Goal: Information Seeking & Learning: Understand process/instructions

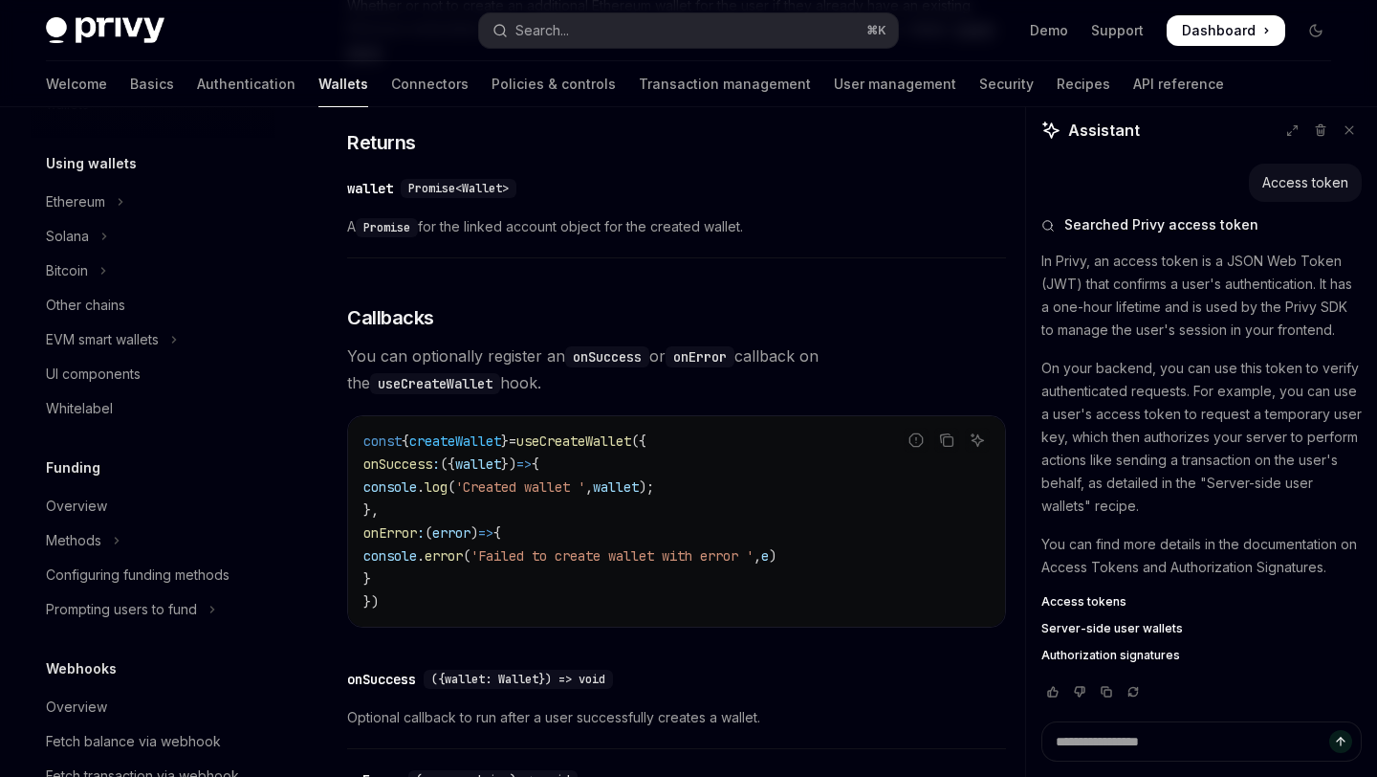
scroll to position [514, 0]
click at [138, 333] on div "EVM smart wallets" at bounding box center [102, 338] width 113 height 23
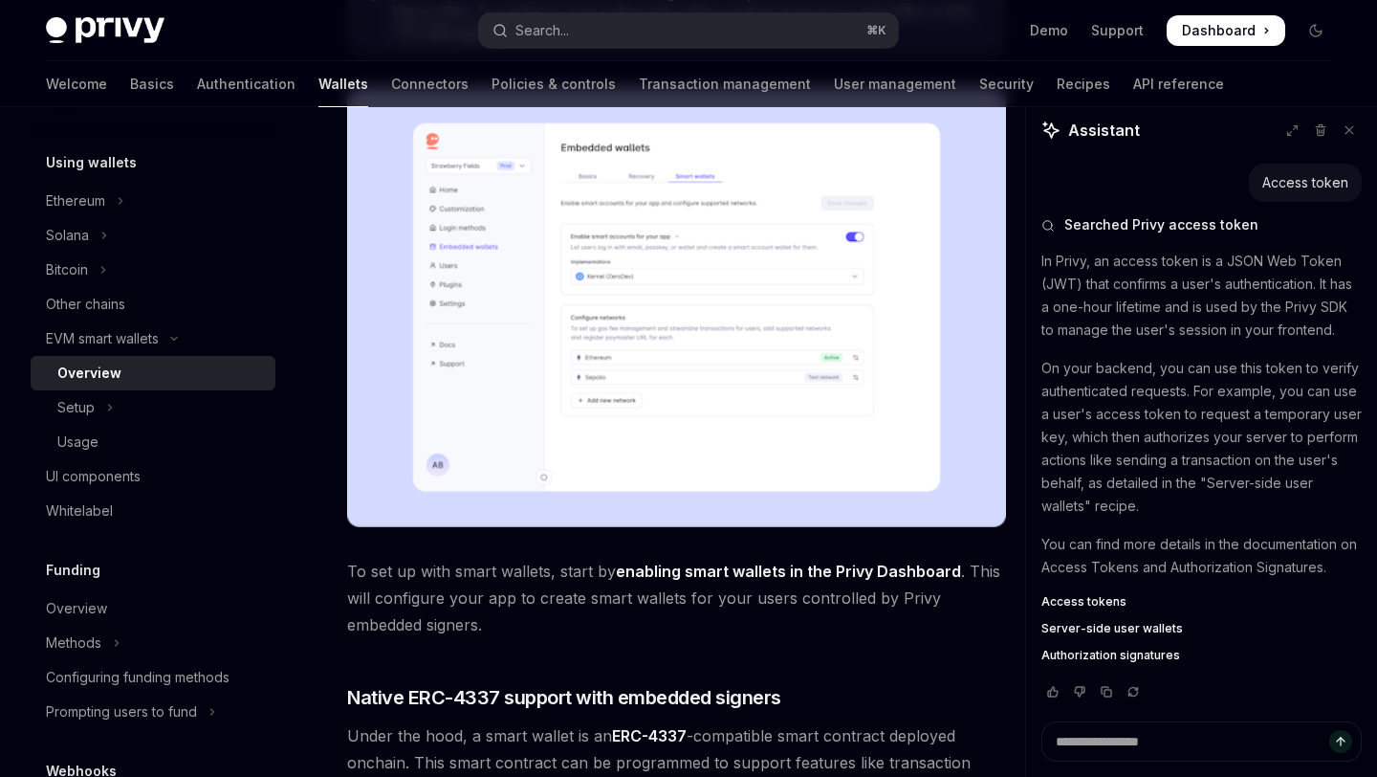
scroll to position [494, 0]
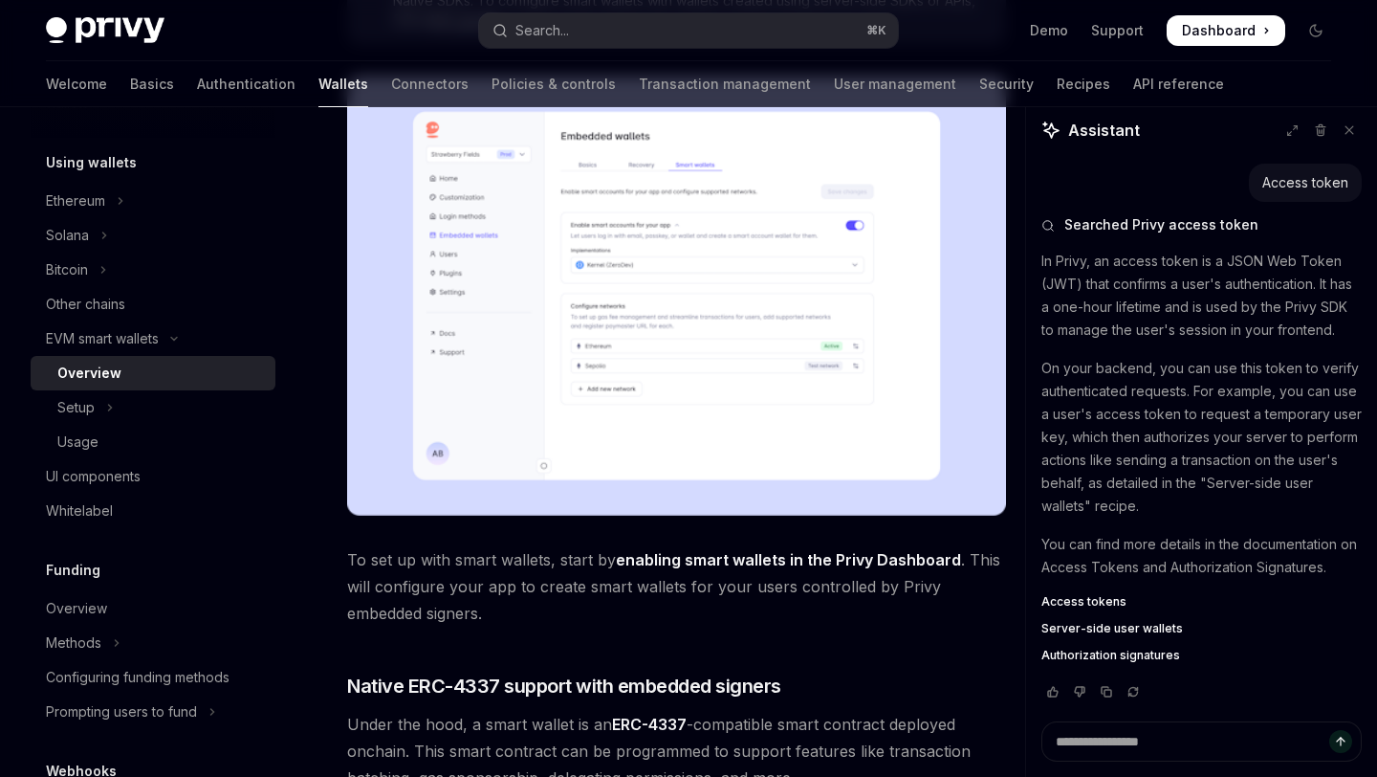
click at [650, 283] on img at bounding box center [676, 296] width 659 height 440
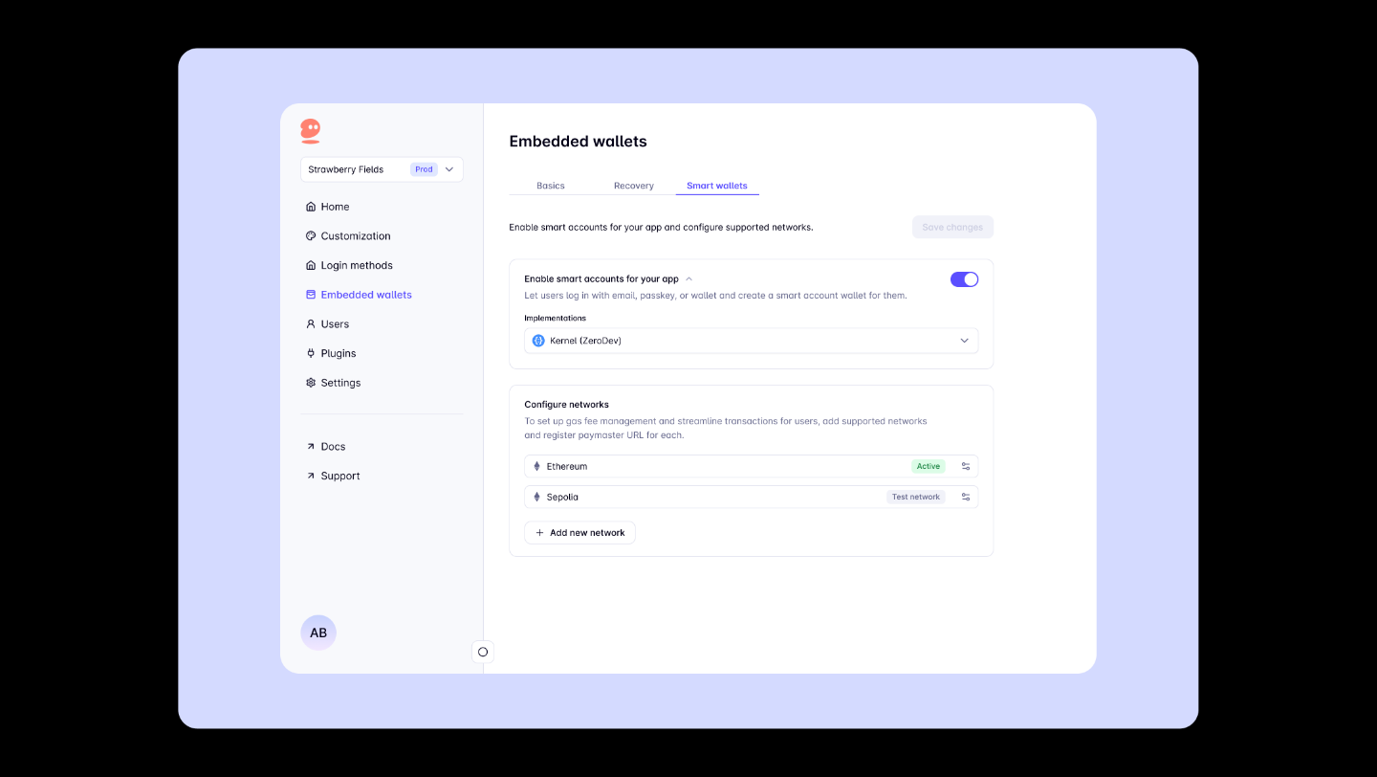
click at [128, 311] on div at bounding box center [688, 388] width 1377 height 777
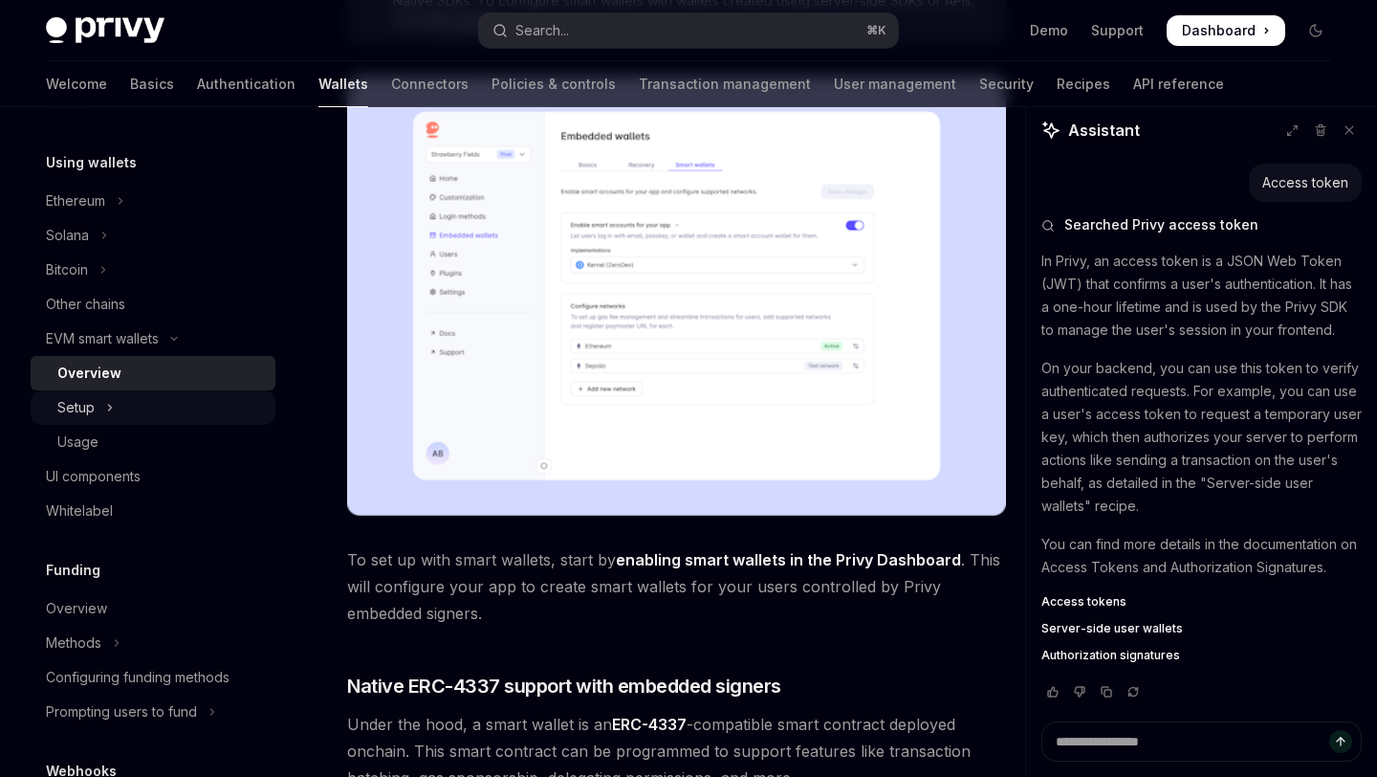
click at [72, 410] on div "Setup" at bounding box center [75, 407] width 37 height 23
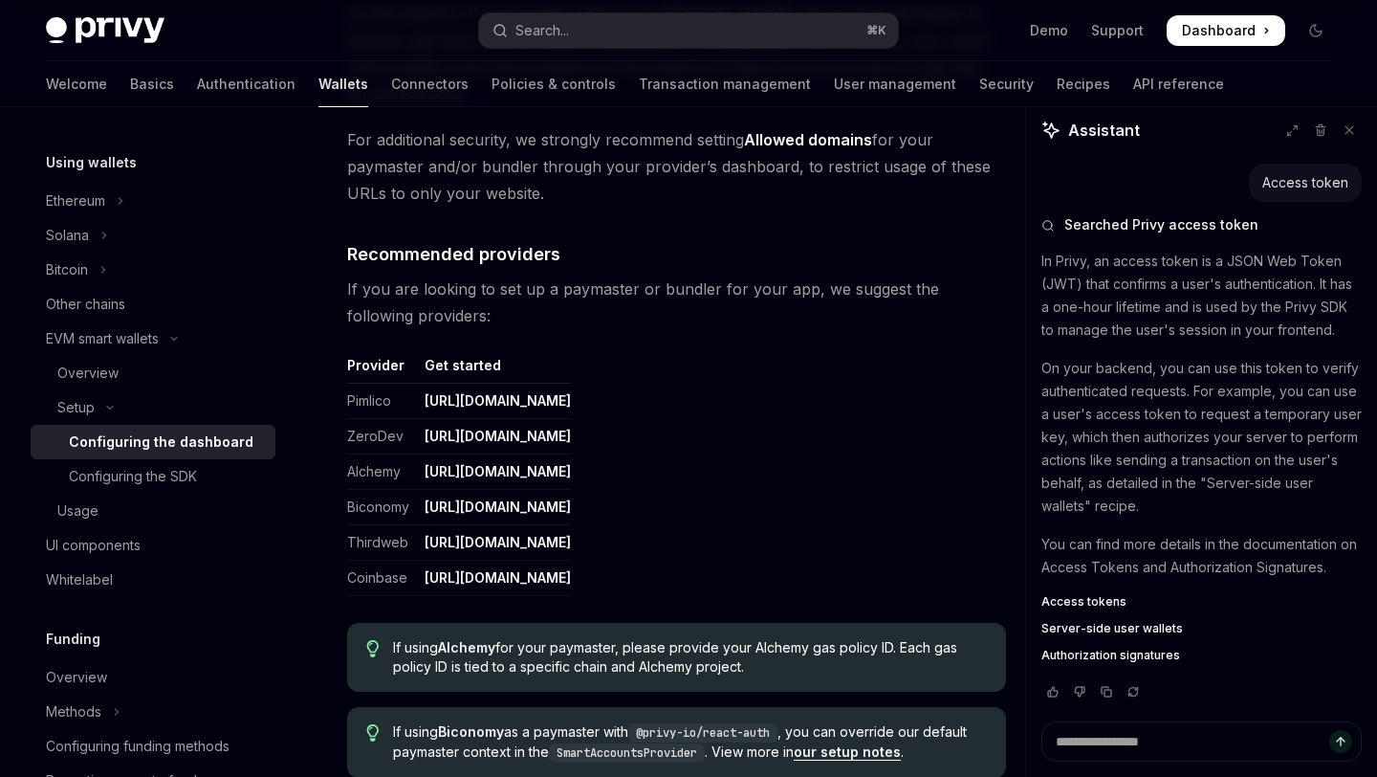
scroll to position [2482, 0]
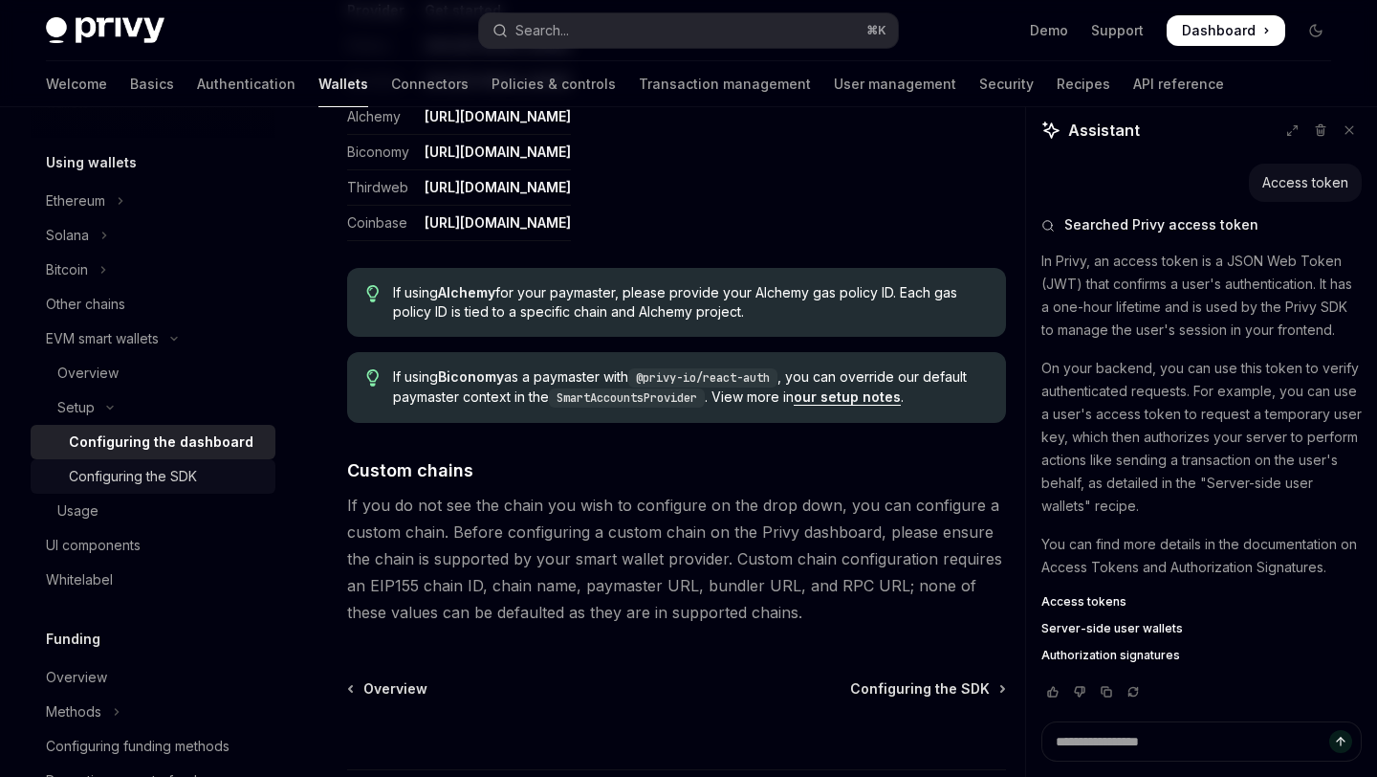
click at [166, 487] on div "Configuring the SDK" at bounding box center [133, 476] width 128 height 23
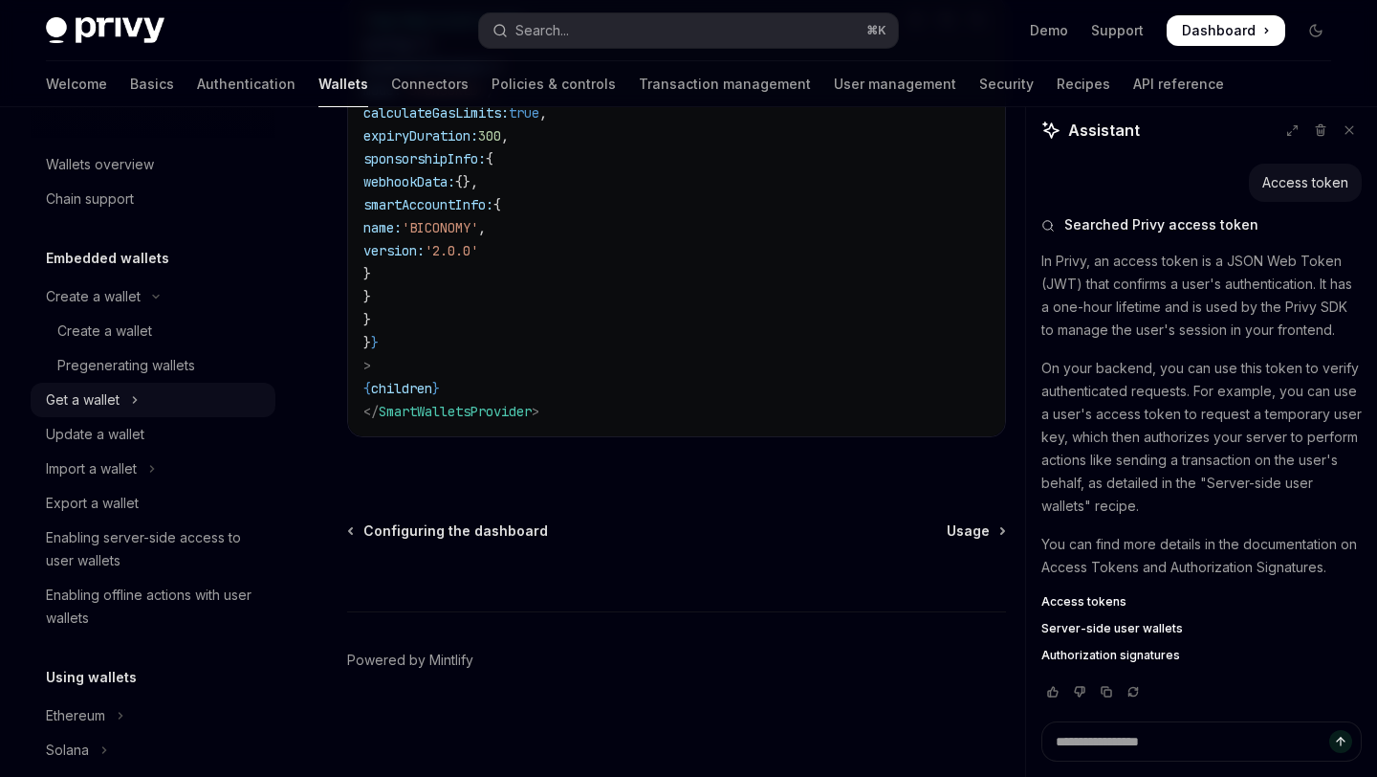
click at [135, 405] on icon "Toggle Get a wallet section" at bounding box center [135, 399] width 8 height 23
type textarea "*"
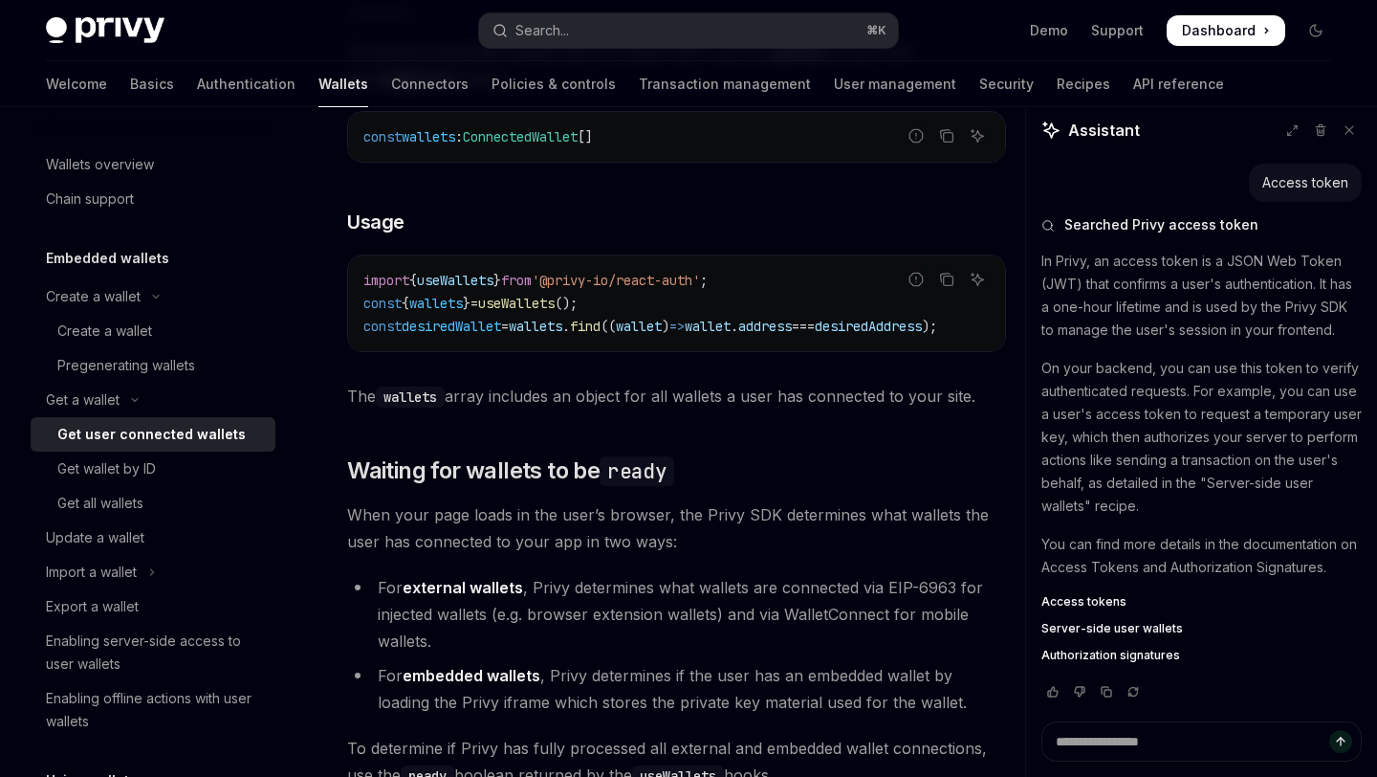
scroll to position [779, 0]
